Goal: Task Accomplishment & Management: Use online tool/utility

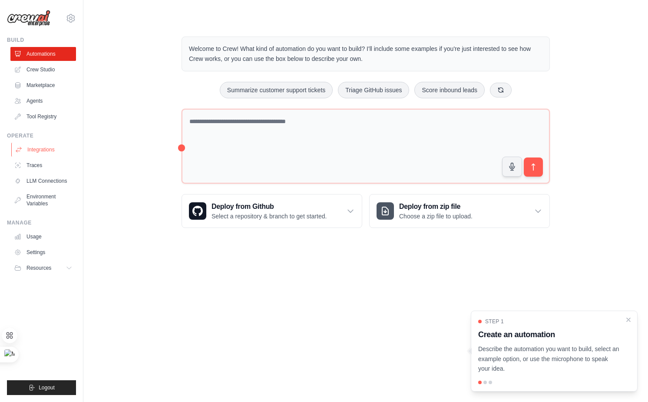
click at [40, 153] on link "Integrations" at bounding box center [44, 150] width 66 height 14
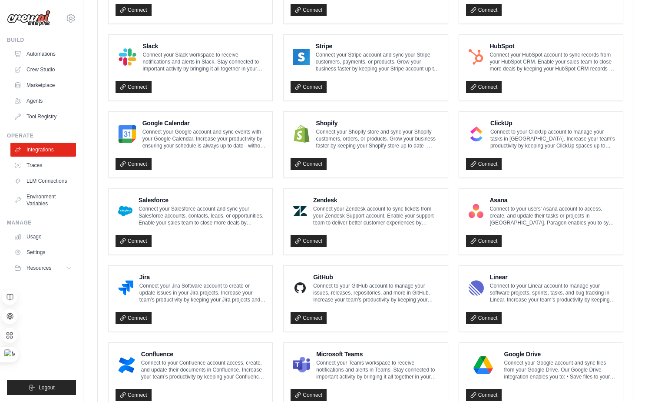
scroll to position [413, 0]
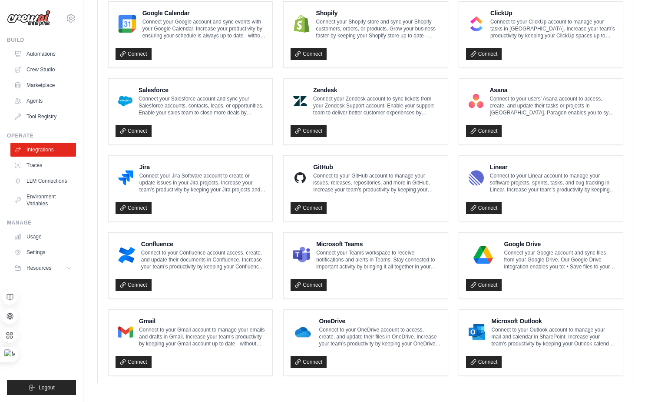
click at [178, 334] on p "Connect to your Gmail account to manage your emails and drafts in Gmail. Increa…" at bounding box center [202, 336] width 126 height 21
click at [204, 339] on p "Connect to your Gmail account to manage your emails and drafts in Gmail. Increa…" at bounding box center [202, 336] width 126 height 21
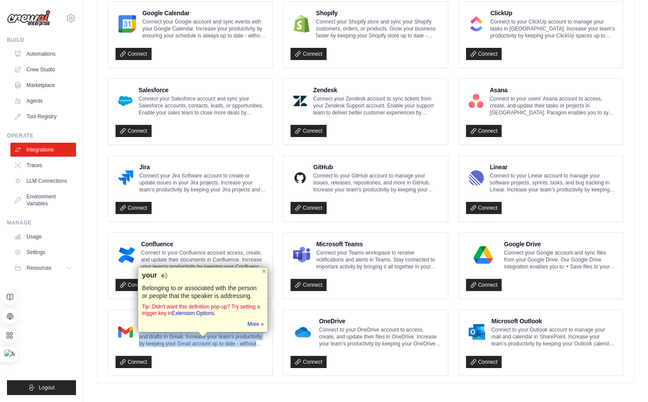
click at [204, 339] on p "Connect to your Gmail account to manage your emails and drafts in Gmail. Increa…" at bounding box center [202, 336] width 126 height 21
